Goal: Task Accomplishment & Management: Use online tool/utility

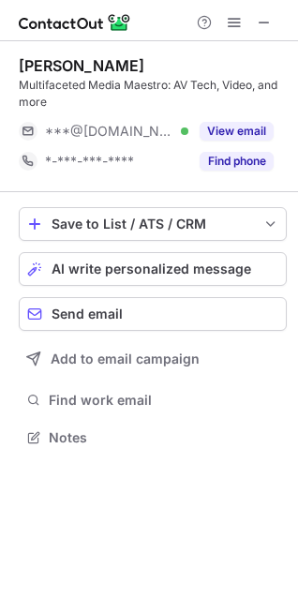
scroll to position [425, 298]
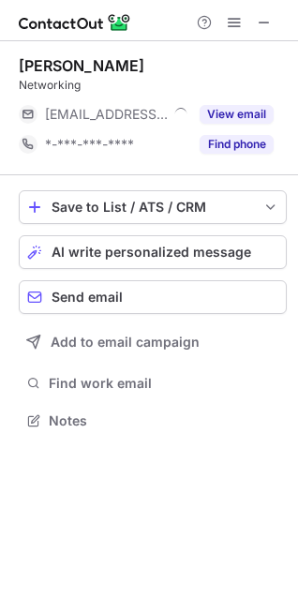
scroll to position [408, 298]
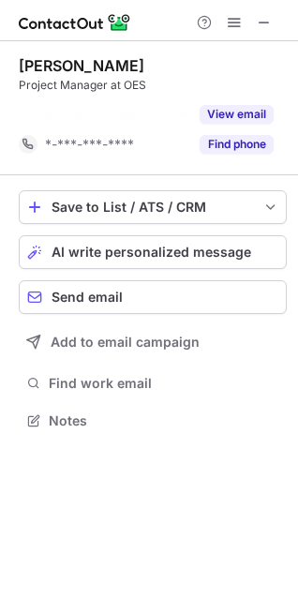
scroll to position [378, 298]
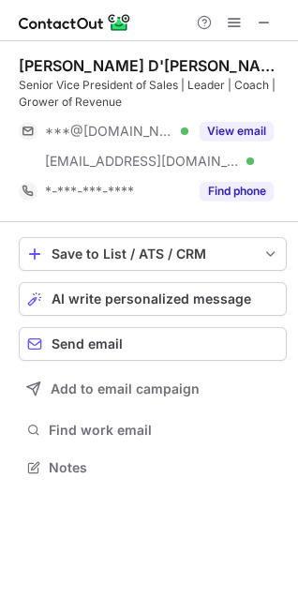
scroll to position [455, 298]
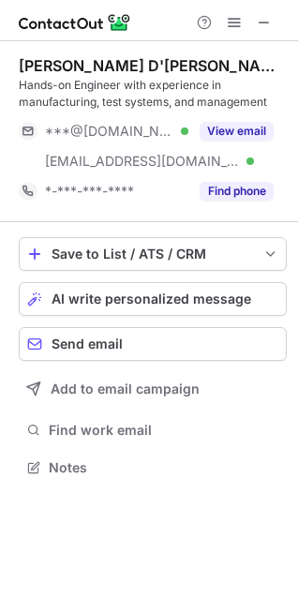
scroll to position [455, 298]
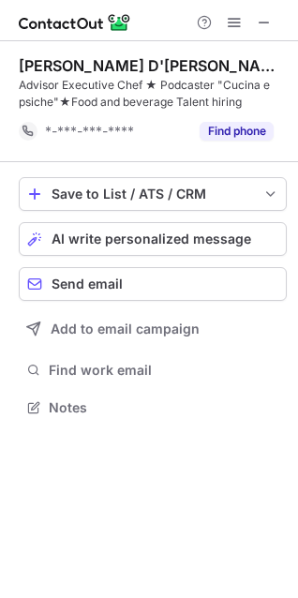
scroll to position [395, 298]
